Goal: Task Accomplishment & Management: Complete application form

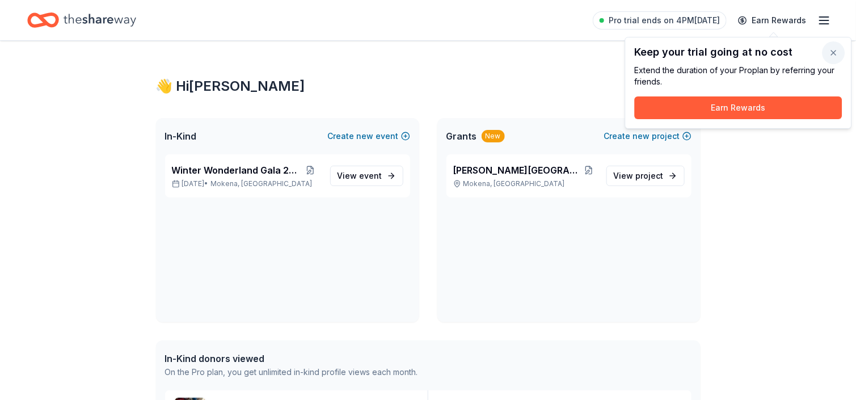
click at [830, 49] on button "button" at bounding box center [834, 52] width 23 height 23
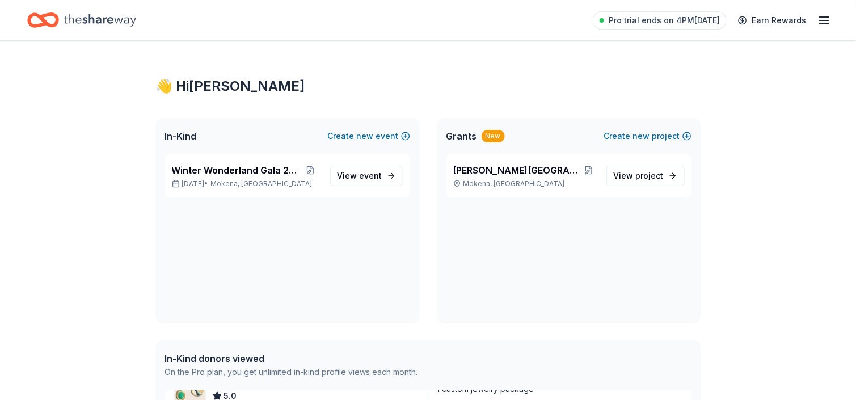
click at [61, 20] on div "Home" at bounding box center [81, 20] width 109 height 27
click at [826, 23] on icon "button" at bounding box center [825, 21] width 14 height 14
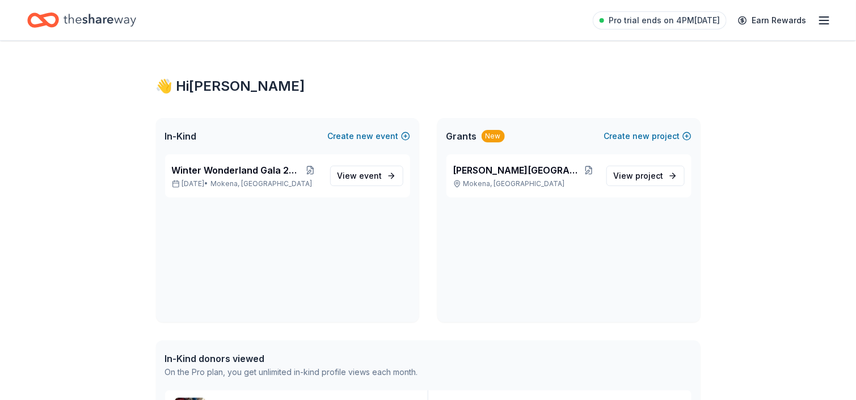
drag, startPoint x: 784, startPoint y: 1, endPoint x: 604, endPoint y: 80, distance: 196.4
click at [604, 80] on div "👋 Hi Sarah" at bounding box center [428, 86] width 545 height 18
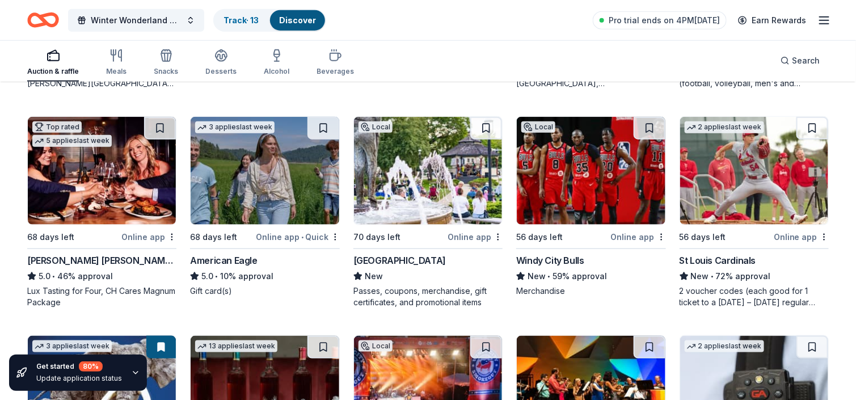
scroll to position [2487, 0]
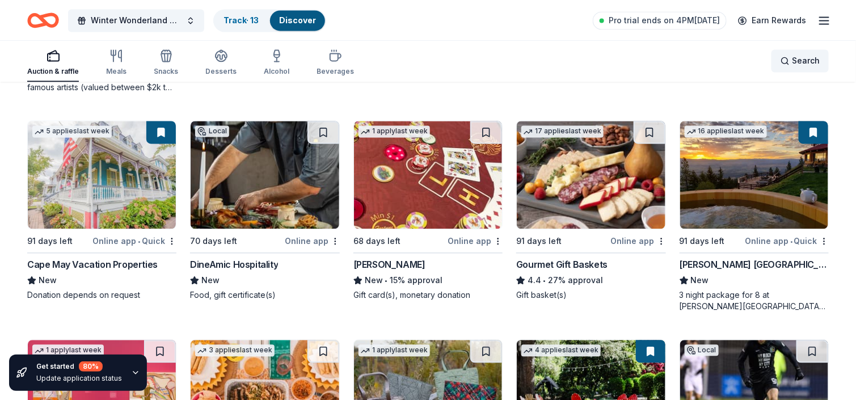
click at [802, 57] on span "Search" at bounding box center [806, 61] width 28 height 14
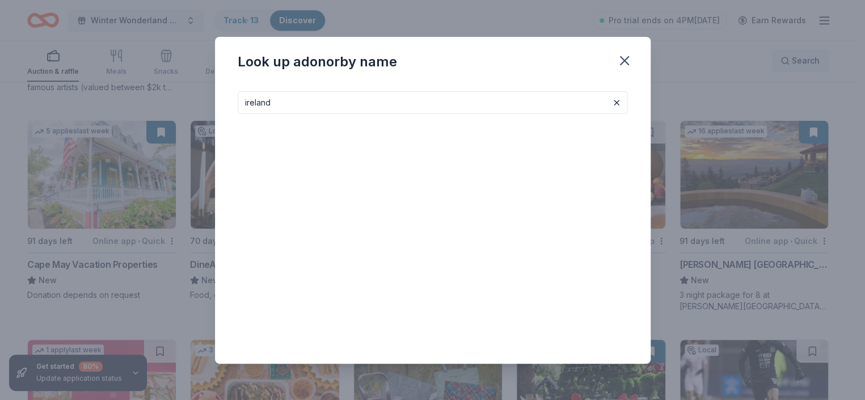
type input "ireland"
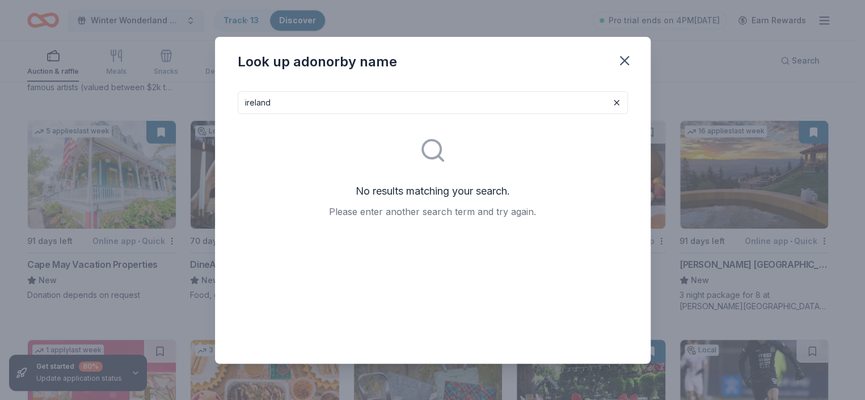
drag, startPoint x: 300, startPoint y: 103, endPoint x: 216, endPoint y: 102, distance: 84.0
click at [216, 102] on div "ireland No results matching your search. Please enter another search term and t…" at bounding box center [433, 222] width 436 height 281
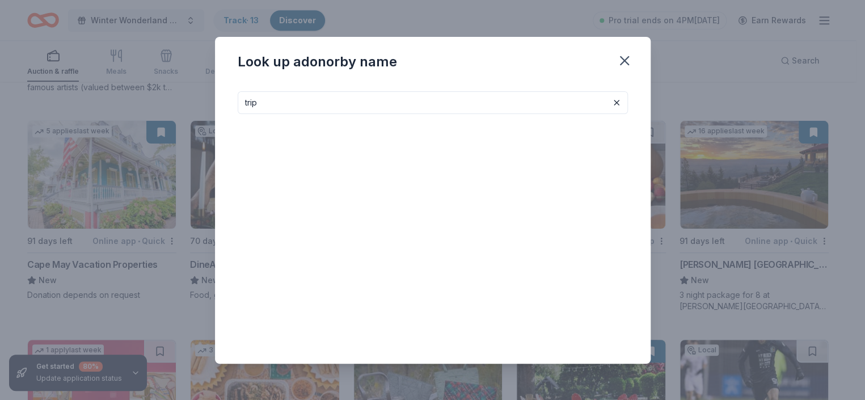
type input "trip"
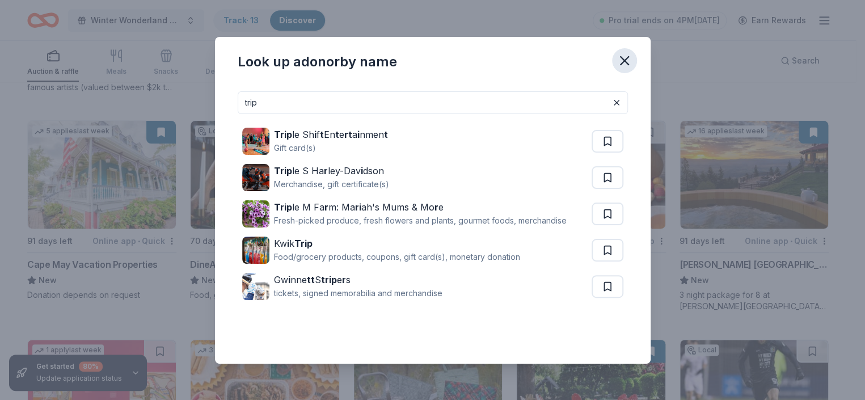
click at [630, 63] on icon "button" at bounding box center [625, 61] width 16 height 16
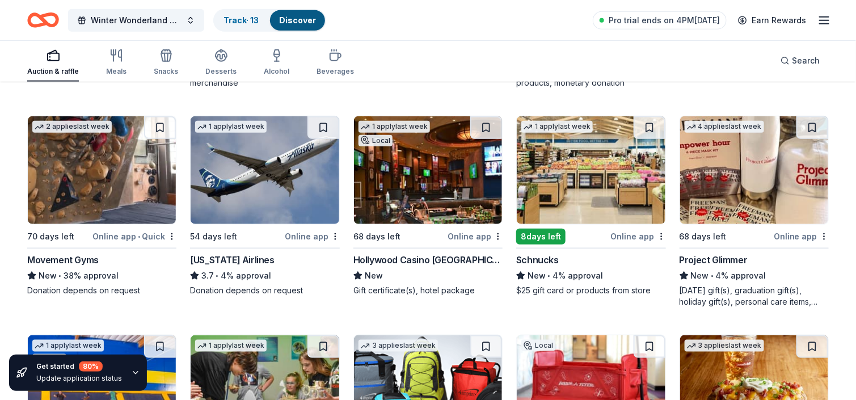
scroll to position [3539, 0]
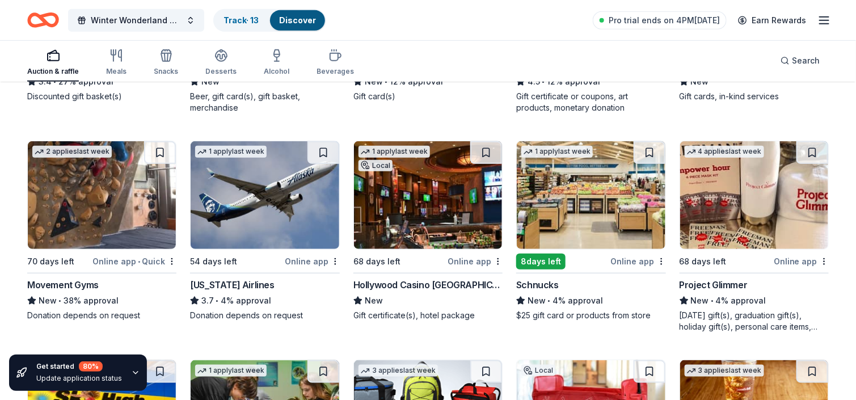
click at [434, 218] on img at bounding box center [428, 195] width 148 height 108
click at [554, 221] on img at bounding box center [591, 195] width 148 height 108
click at [739, 222] on img at bounding box center [754, 195] width 148 height 108
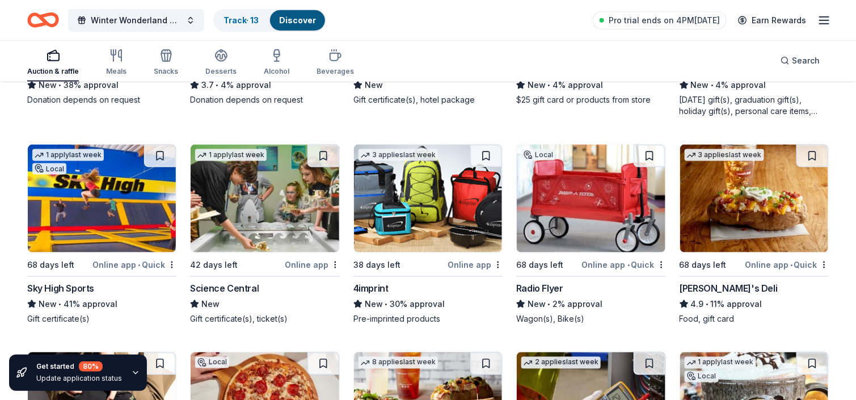
scroll to position [3766, 0]
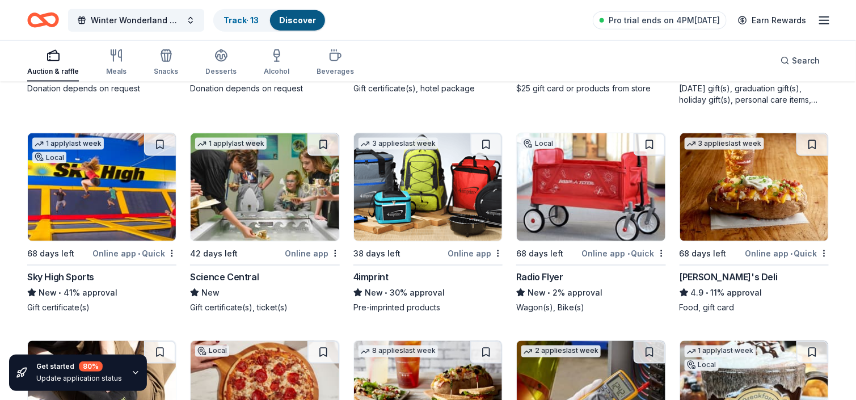
click at [135, 195] on img at bounding box center [102, 187] width 148 height 108
click at [323, 221] on img at bounding box center [265, 187] width 148 height 108
click at [460, 184] on img at bounding box center [428, 187] width 148 height 108
click at [637, 196] on img at bounding box center [591, 187] width 148 height 108
click at [709, 213] on img at bounding box center [754, 187] width 148 height 108
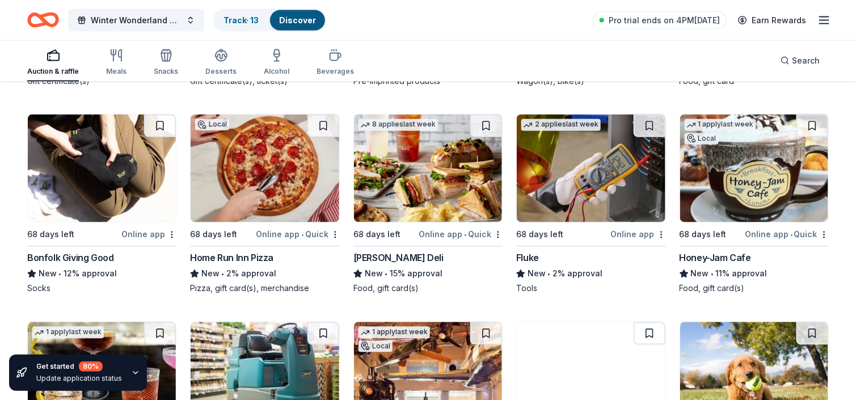
scroll to position [3993, 0]
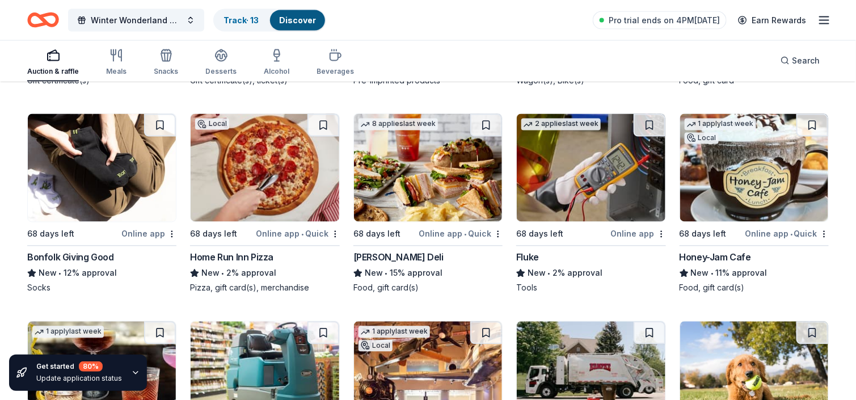
click at [107, 201] on img at bounding box center [102, 168] width 148 height 108
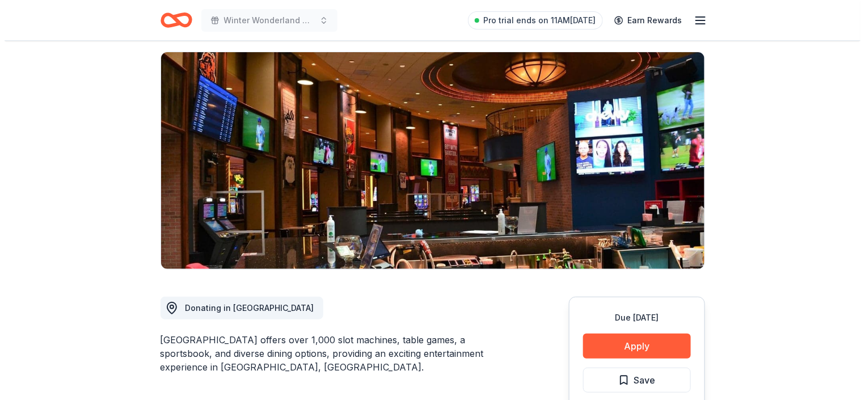
scroll to position [170, 0]
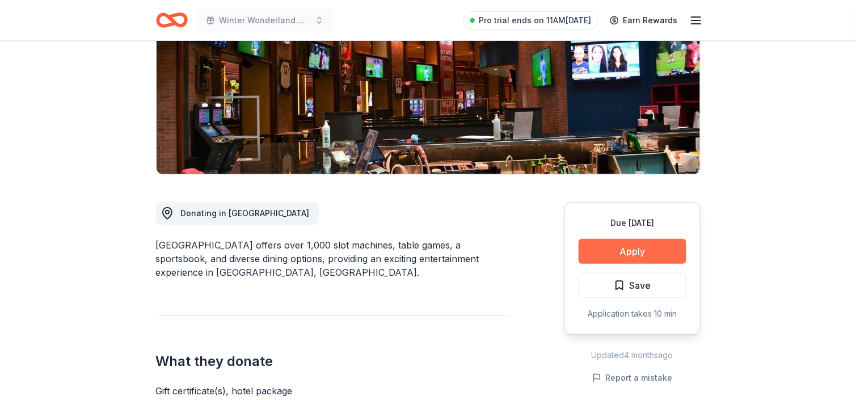
click at [656, 258] on button "Apply" at bounding box center [633, 251] width 108 height 25
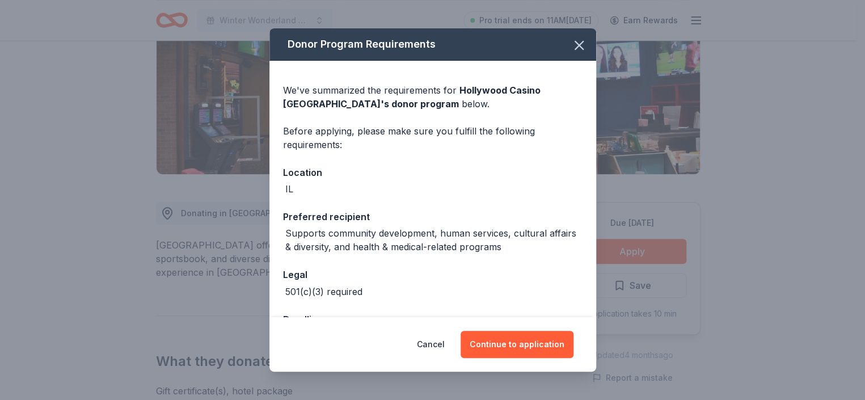
click at [542, 359] on div "Cancel Continue to application" at bounding box center [433, 344] width 327 height 54
click at [539, 348] on button "Continue to application" at bounding box center [517, 344] width 113 height 27
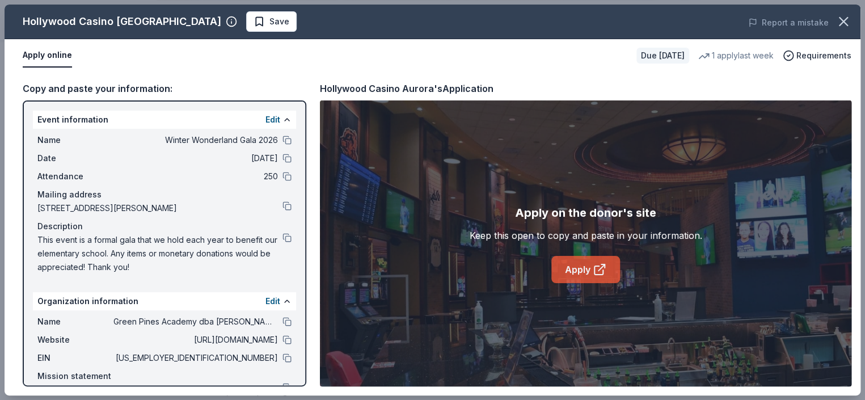
click at [596, 266] on icon at bounding box center [599, 270] width 9 height 9
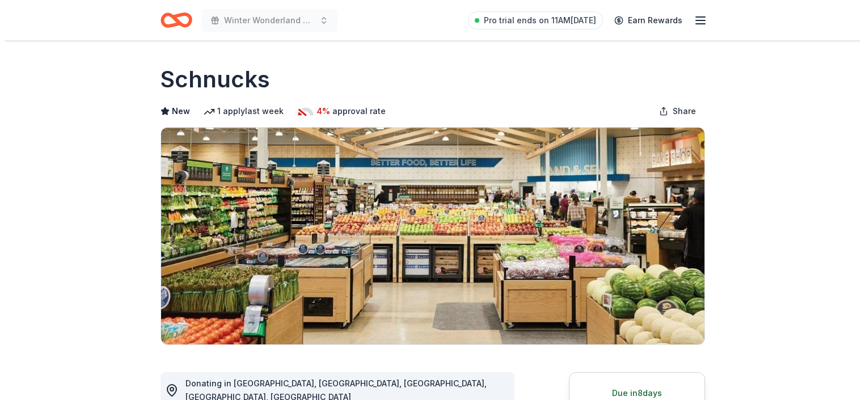
scroll to position [113, 0]
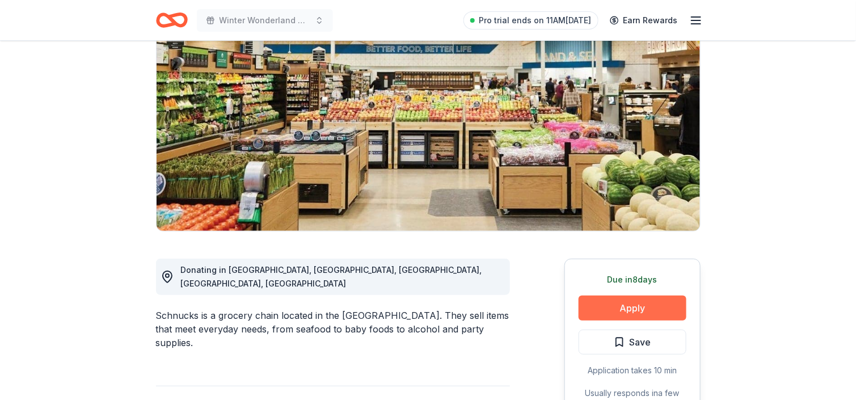
click at [622, 308] on button "Apply" at bounding box center [633, 308] width 108 height 25
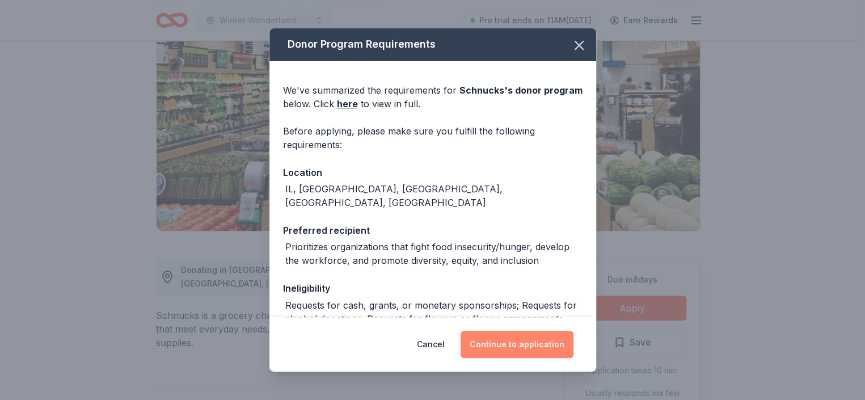
click at [518, 335] on button "Continue to application" at bounding box center [517, 344] width 113 height 27
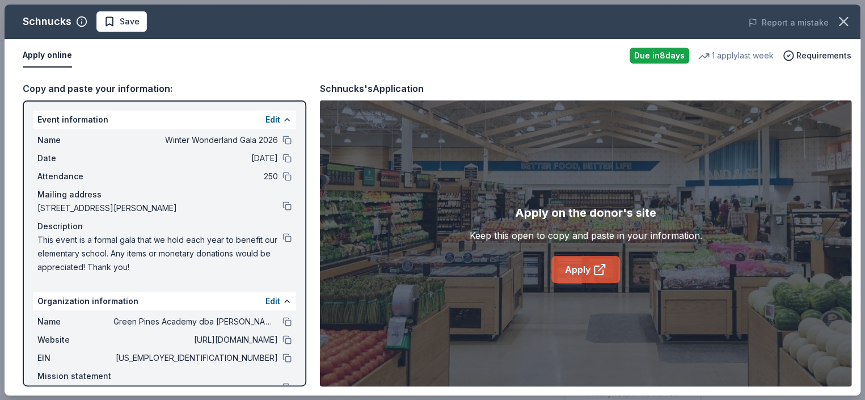
click at [588, 272] on link "Apply" at bounding box center [586, 269] width 69 height 27
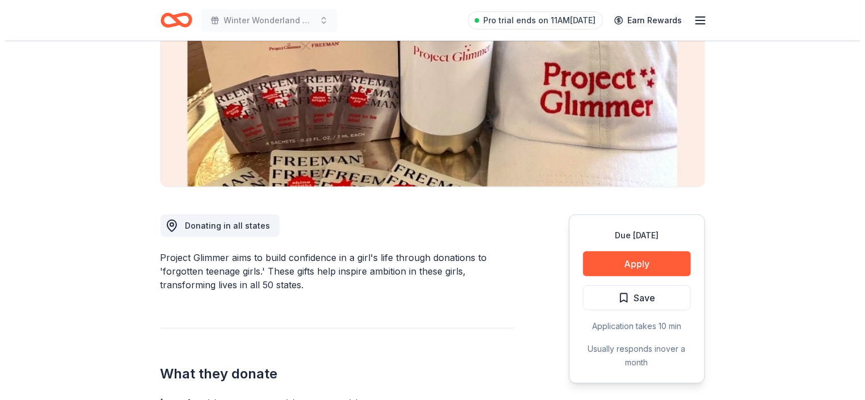
scroll to position [170, 0]
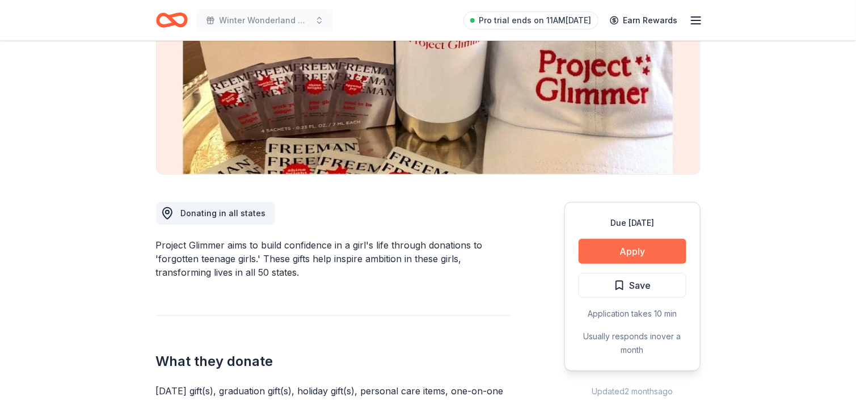
click at [640, 251] on button "Apply" at bounding box center [633, 251] width 108 height 25
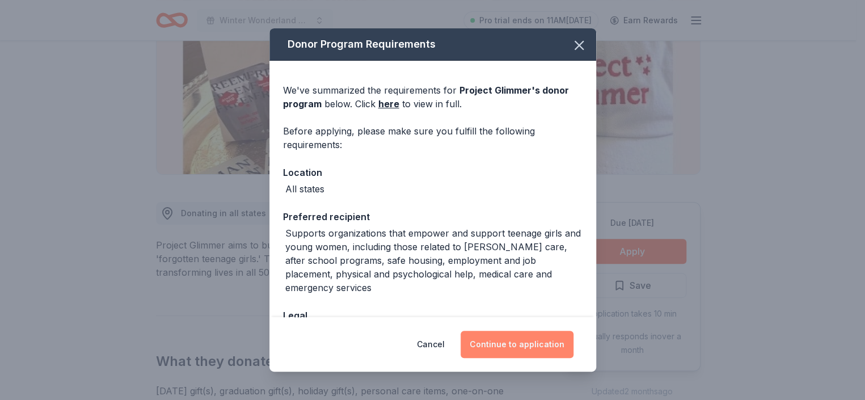
click at [548, 350] on button "Continue to application" at bounding box center [517, 344] width 113 height 27
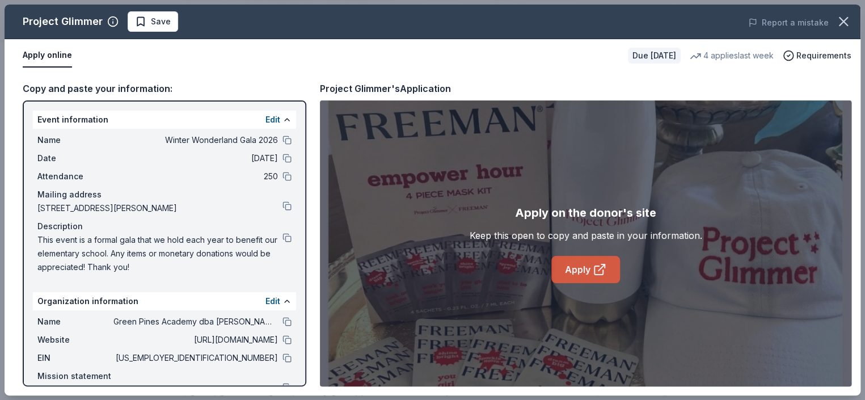
click at [571, 262] on link "Apply" at bounding box center [586, 269] width 69 height 27
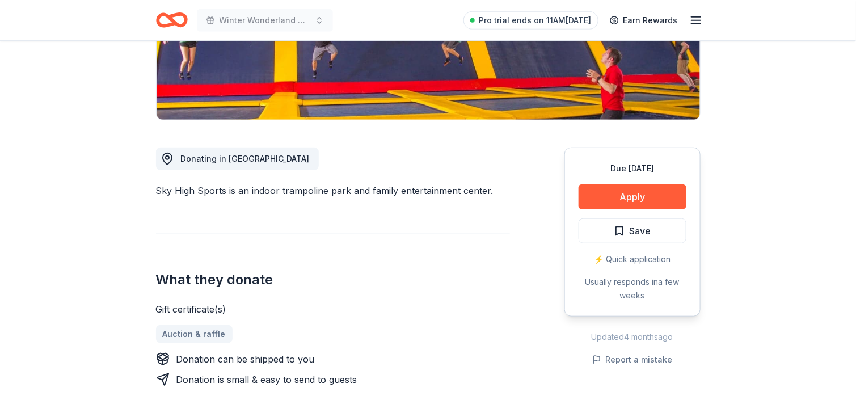
scroll to position [284, 0]
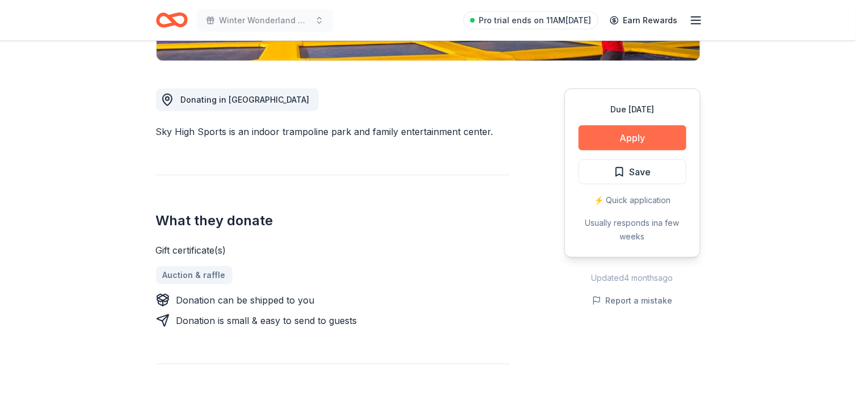
click at [641, 132] on button "Apply" at bounding box center [633, 137] width 108 height 25
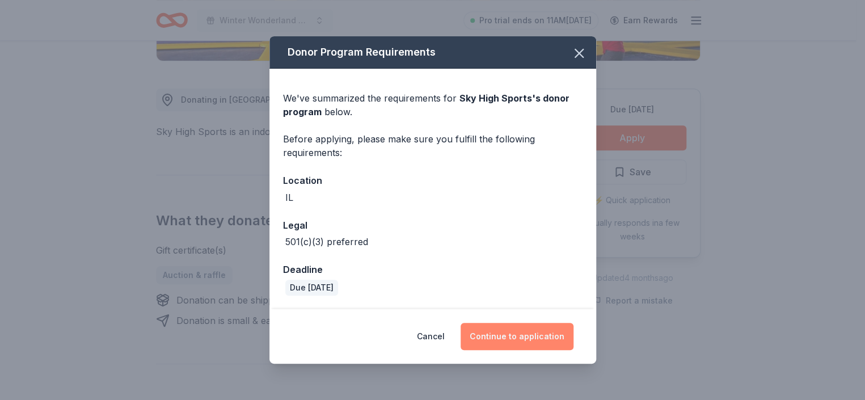
click at [479, 325] on button "Continue to application" at bounding box center [517, 336] width 113 height 27
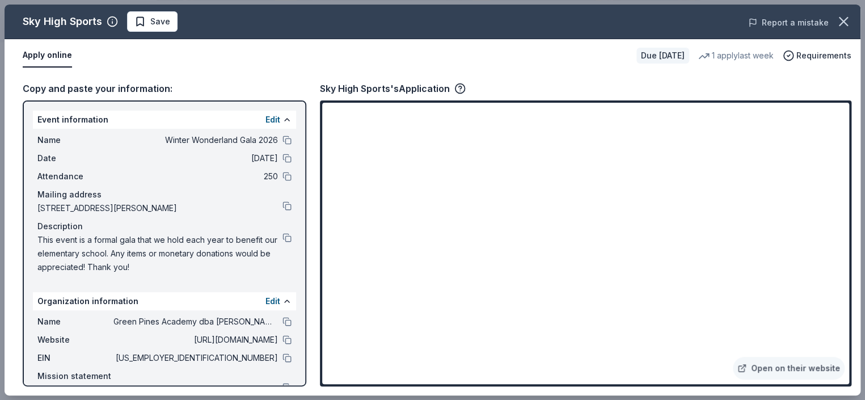
drag, startPoint x: 845, startPoint y: 18, endPoint x: 807, endPoint y: 18, distance: 37.5
click at [845, 18] on icon "button" at bounding box center [844, 22] width 16 height 16
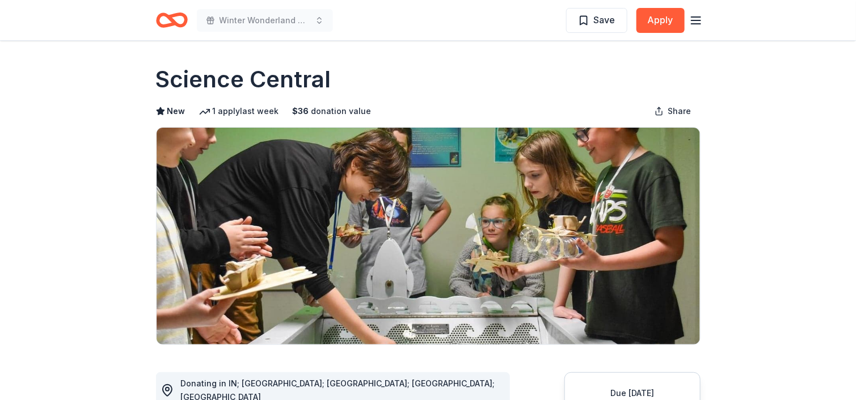
scroll to position [170, 0]
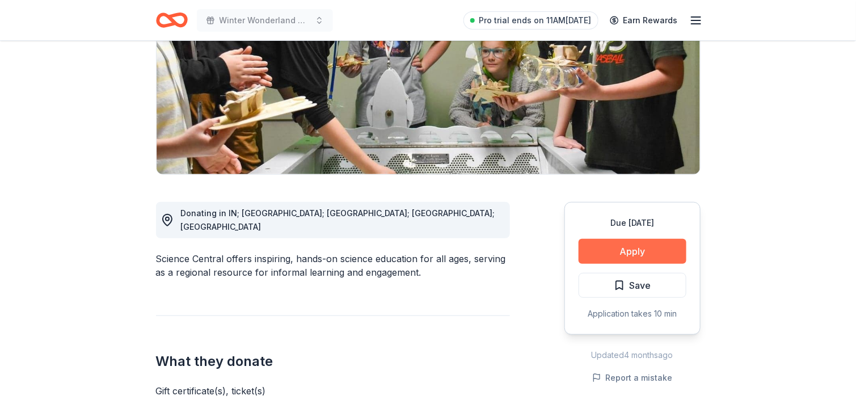
click at [667, 246] on button "Apply" at bounding box center [633, 251] width 108 height 25
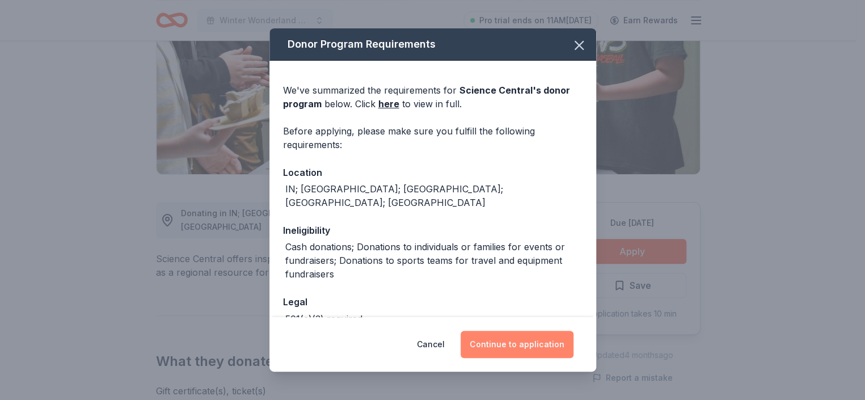
click at [527, 352] on button "Continue to application" at bounding box center [517, 344] width 113 height 27
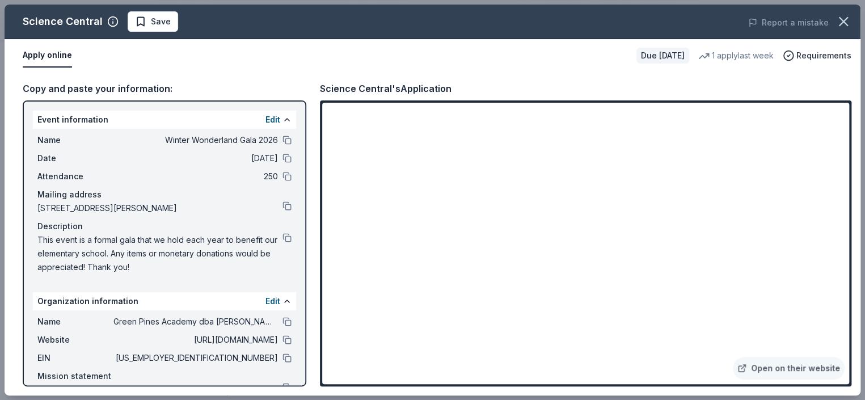
drag, startPoint x: 844, startPoint y: 18, endPoint x: 804, endPoint y: 9, distance: 40.7
click at [844, 18] on icon "button" at bounding box center [844, 22] width 16 height 16
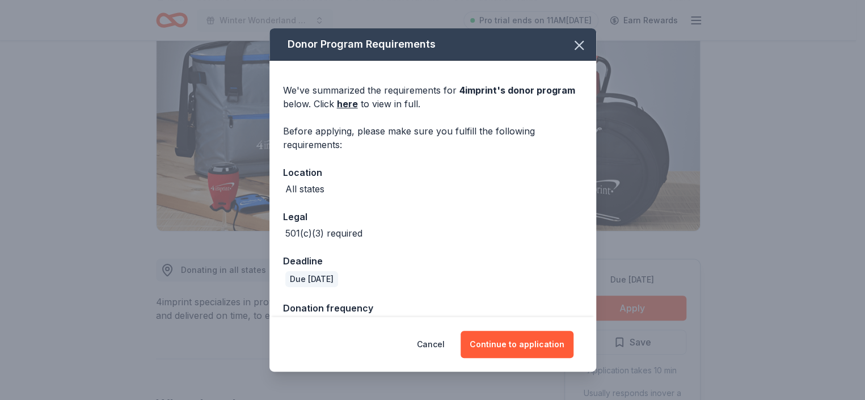
scroll to position [113, 0]
click at [511, 350] on button "Continue to application" at bounding box center [517, 344] width 113 height 27
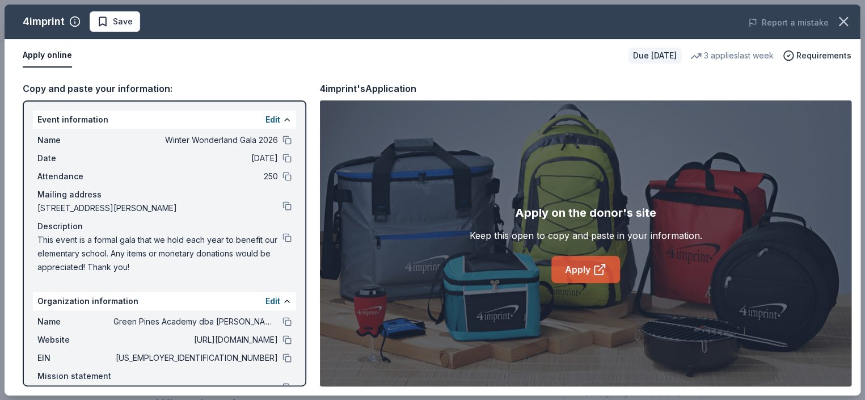
click at [586, 271] on link "Apply" at bounding box center [586, 269] width 69 height 27
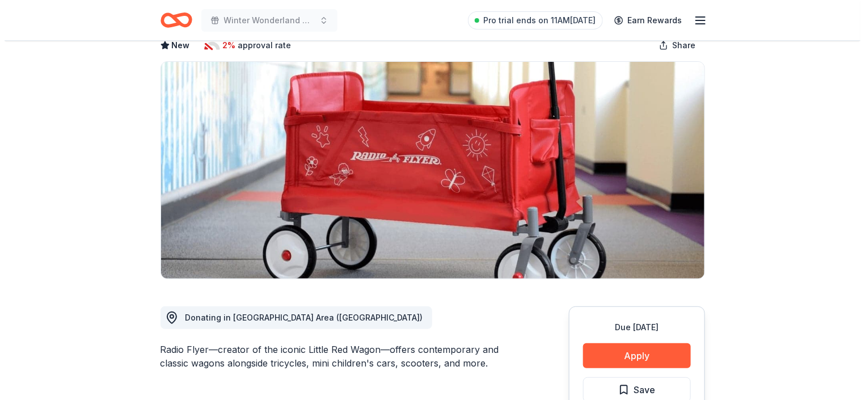
scroll to position [113, 0]
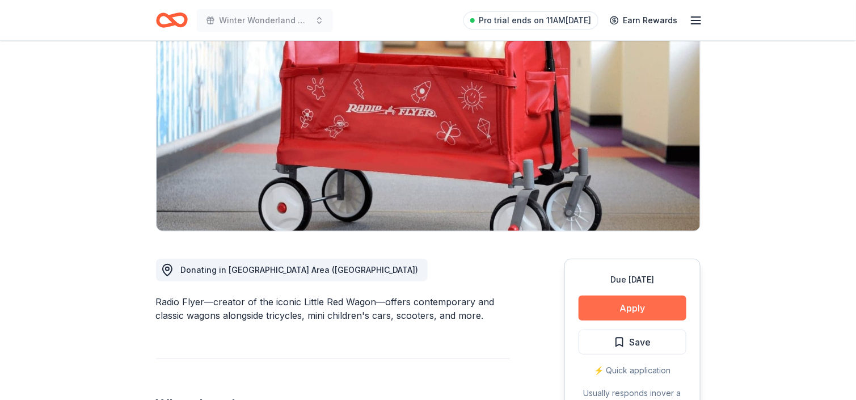
click at [666, 309] on button "Apply" at bounding box center [633, 308] width 108 height 25
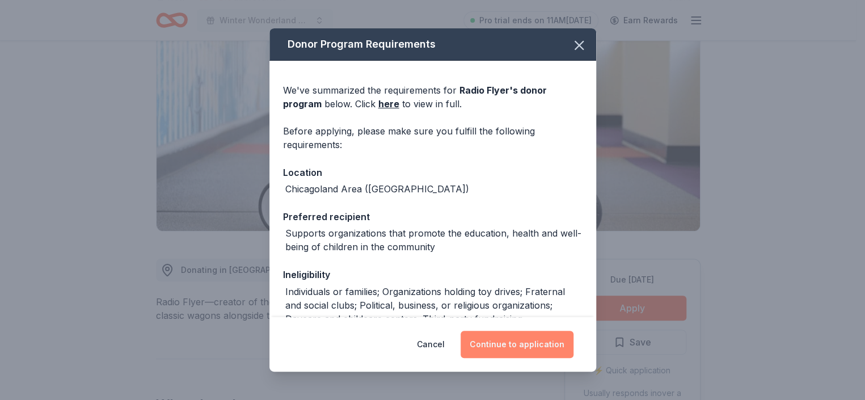
click at [539, 348] on button "Continue to application" at bounding box center [517, 344] width 113 height 27
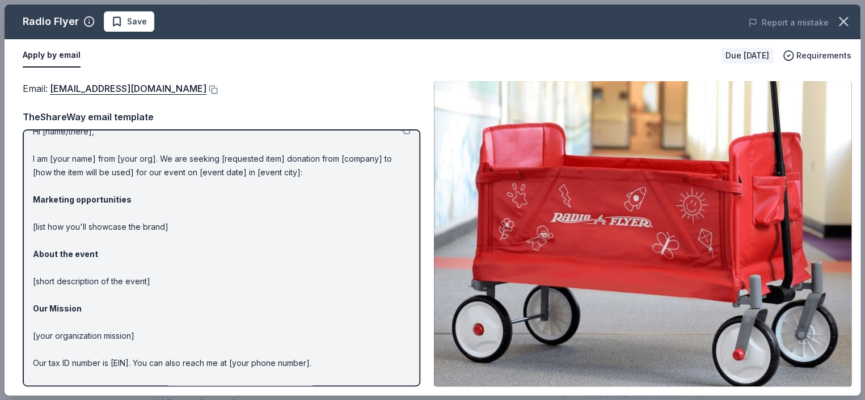
scroll to position [0, 0]
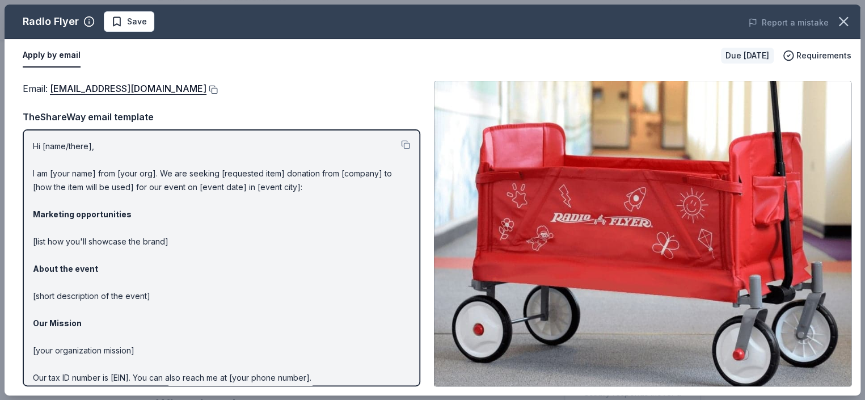
click at [207, 88] on button at bounding box center [212, 89] width 11 height 9
drag, startPoint x: 841, startPoint y: 22, endPoint x: 671, endPoint y: 184, distance: 235.6
click at [841, 22] on icon "button" at bounding box center [844, 22] width 16 height 16
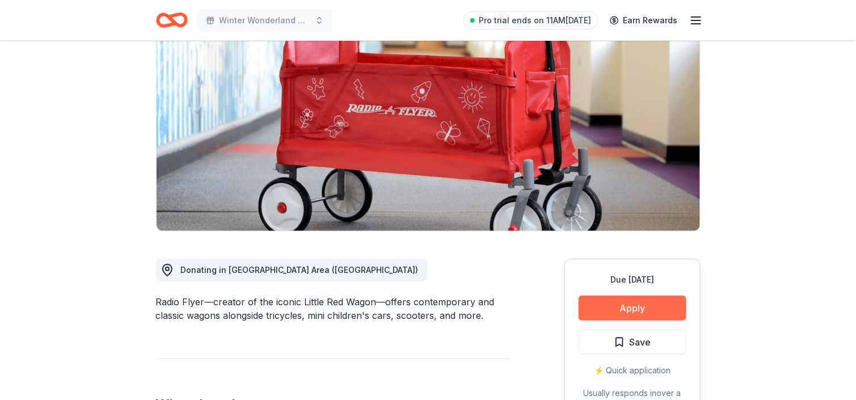
click at [620, 302] on button "Apply" at bounding box center [633, 308] width 108 height 25
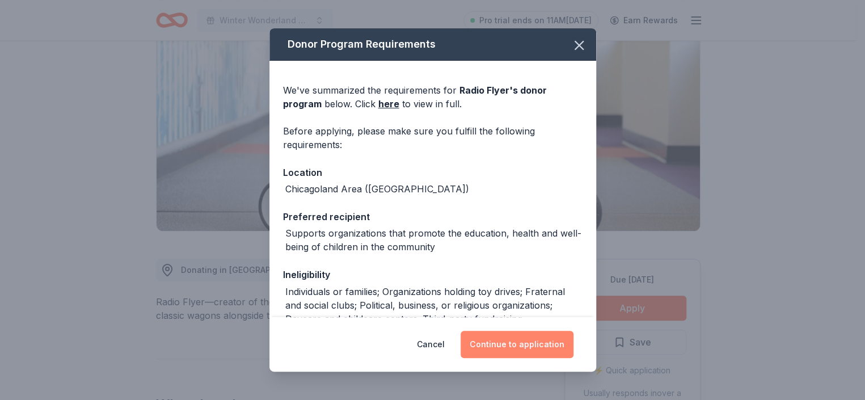
click at [497, 344] on button "Continue to application" at bounding box center [517, 344] width 113 height 27
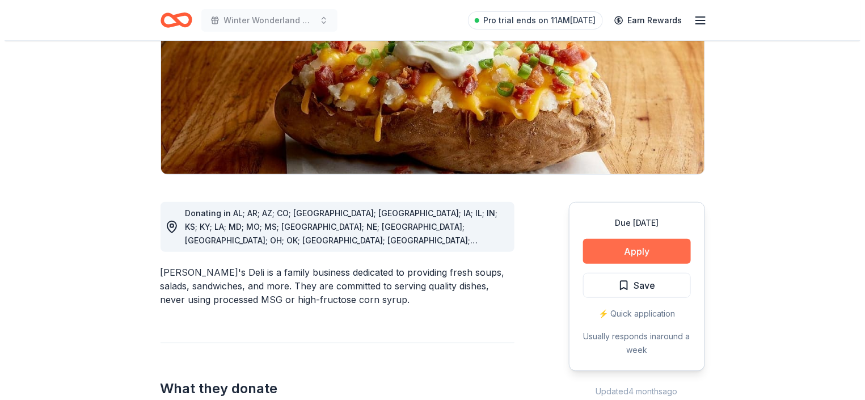
scroll to position [170, 0]
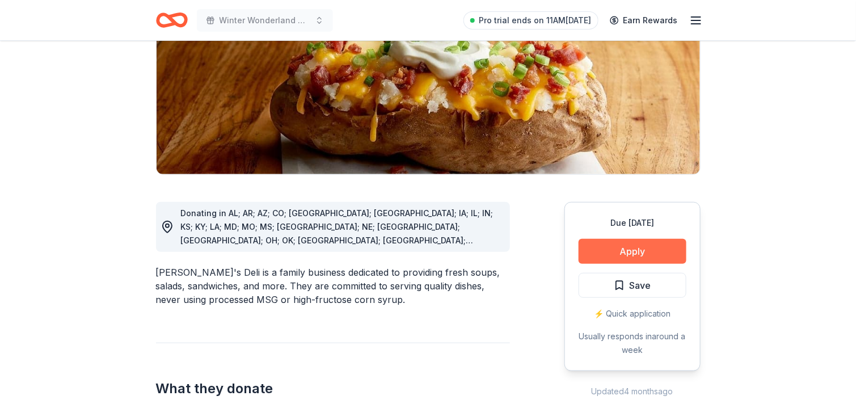
click at [614, 247] on button "Apply" at bounding box center [633, 251] width 108 height 25
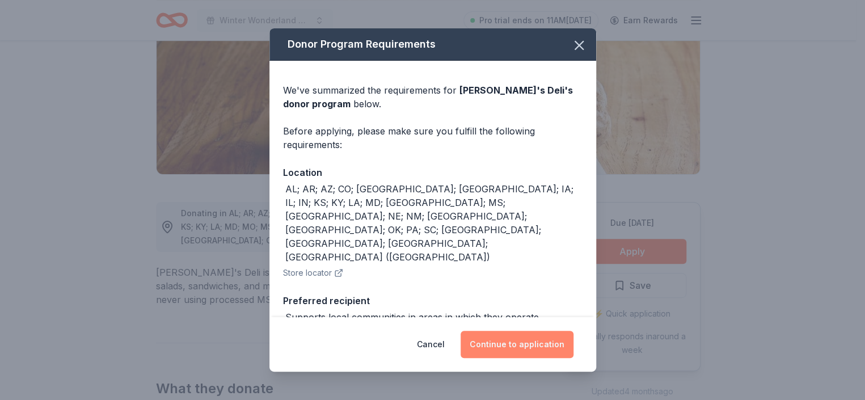
click at [535, 345] on button "Continue to application" at bounding box center [517, 344] width 113 height 27
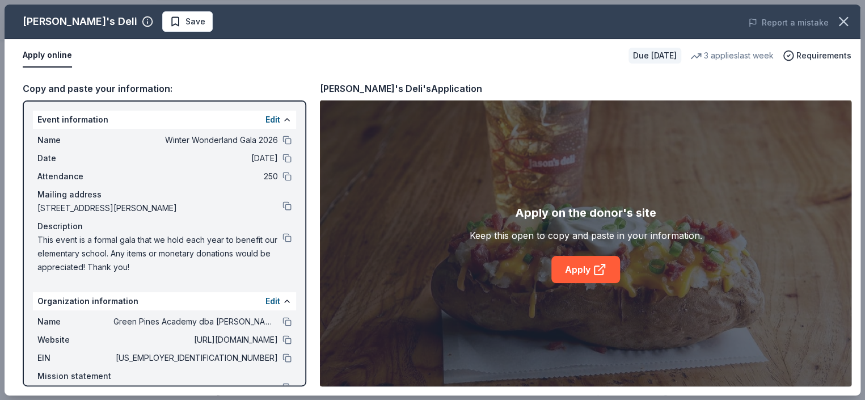
click at [552, 254] on div "Apply on the donor's site Keep this open to copy and paste in your information.…" at bounding box center [586, 243] width 233 height 79
click at [573, 266] on link "Apply" at bounding box center [586, 269] width 69 height 27
